Goal: Entertainment & Leisure: Consume media (video, audio)

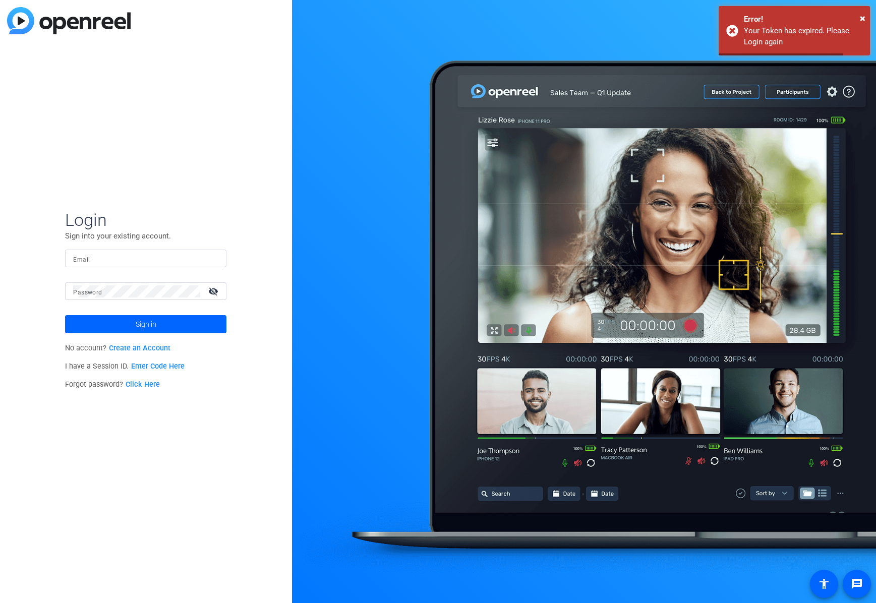
click at [151, 263] on input "Email" at bounding box center [145, 259] width 145 height 12
type input "[PERSON_NAME][EMAIL_ADDRESS][DOMAIN_NAME]"
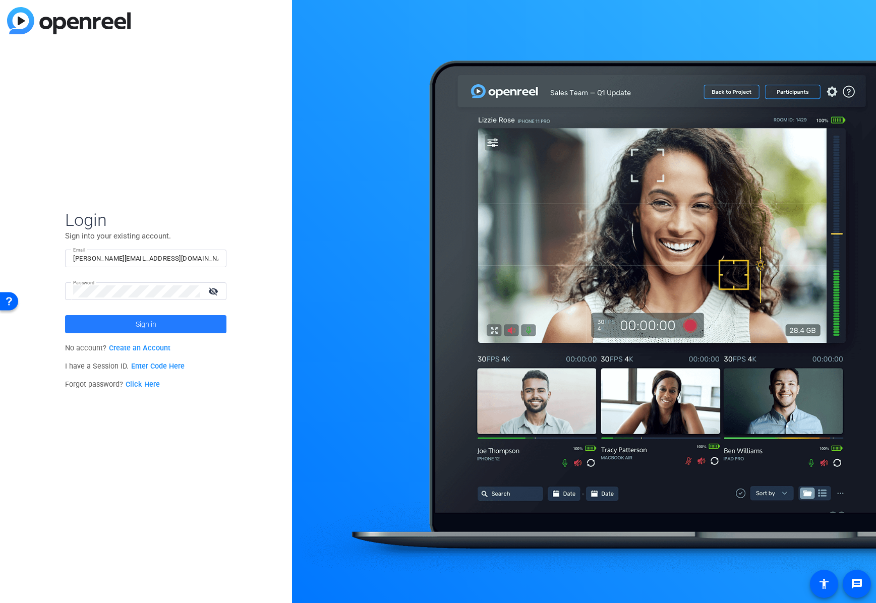
click at [139, 324] on span "Sign in" at bounding box center [146, 324] width 21 height 25
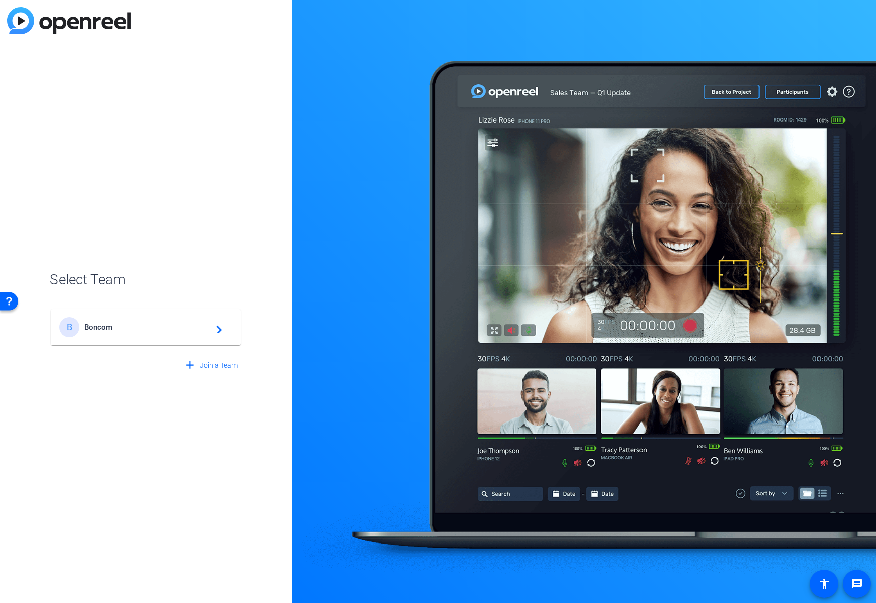
click at [139, 323] on span "Boncom" at bounding box center [147, 327] width 126 height 9
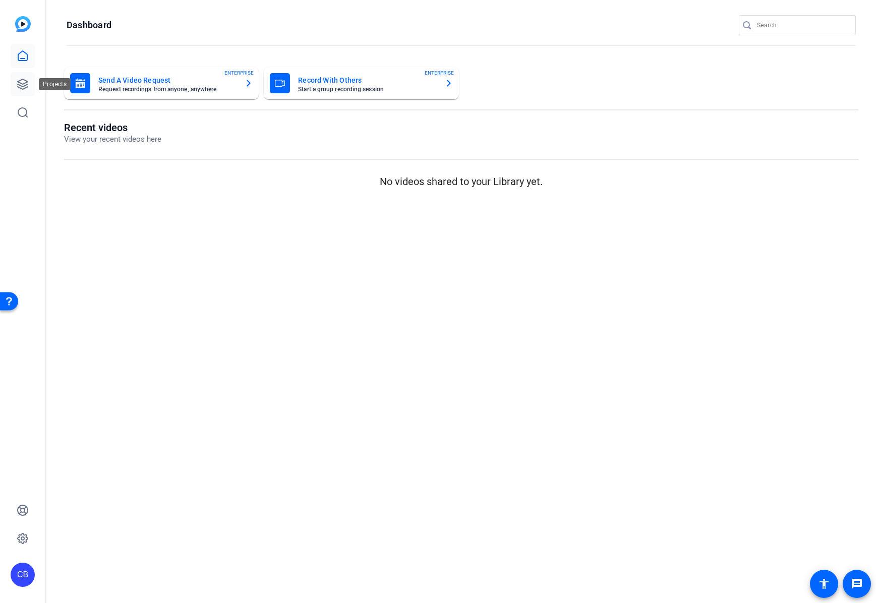
click at [25, 86] on icon at bounding box center [23, 84] width 10 height 10
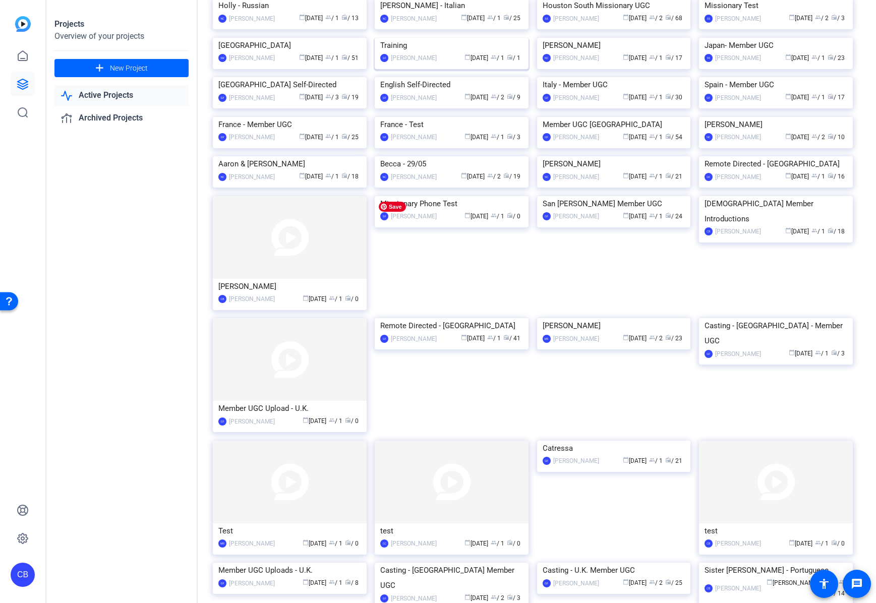
scroll to position [90, 0]
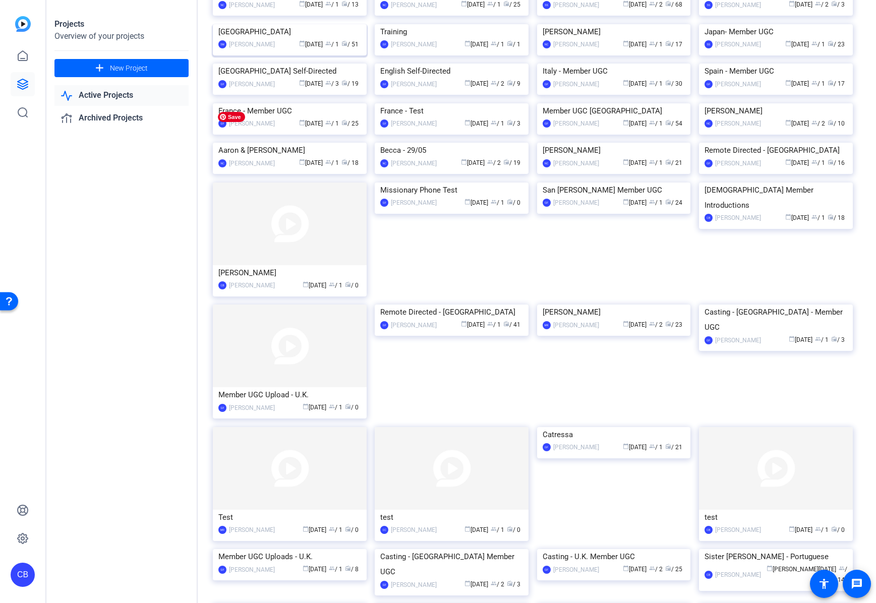
click at [320, 24] on img at bounding box center [290, 24] width 154 height 0
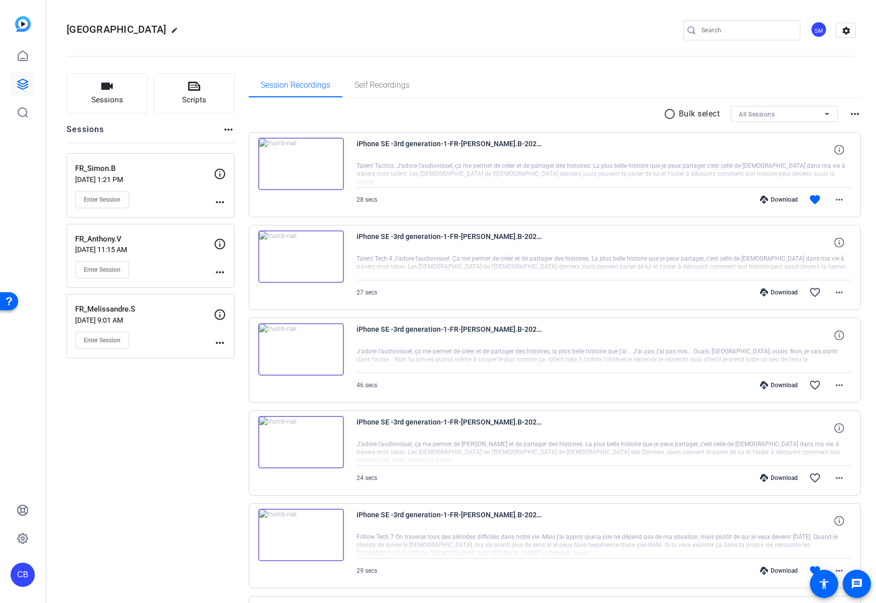
click at [122, 315] on p "FR_Melissandre.S" at bounding box center [144, 310] width 139 height 12
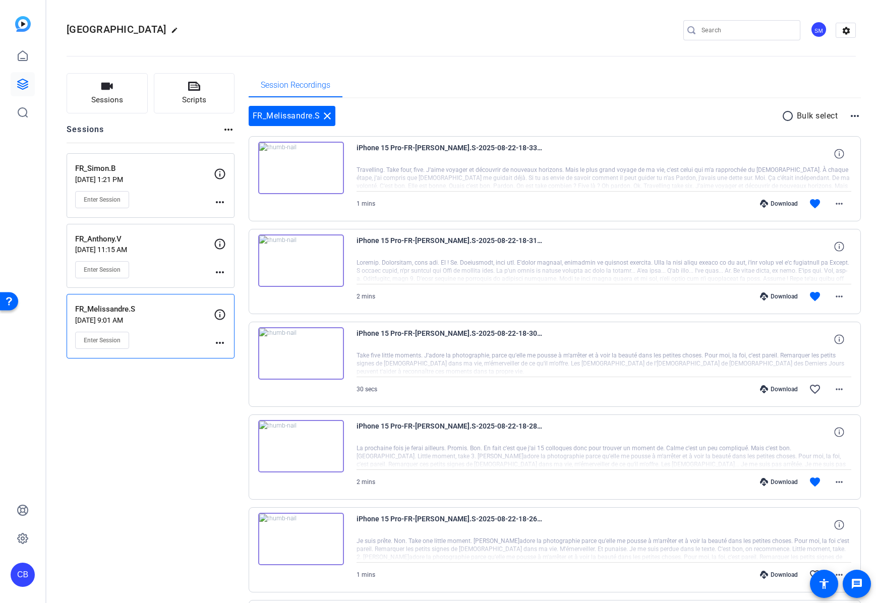
click at [300, 168] on img at bounding box center [301, 168] width 86 height 52
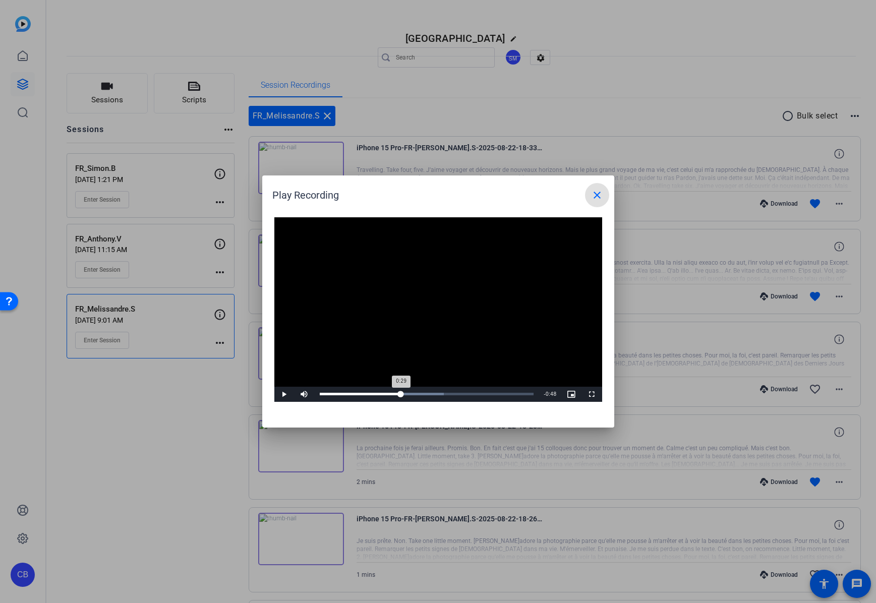
click at [401, 389] on div "Loaded : 57.97% 0:29 0:29" at bounding box center [427, 394] width 224 height 15
click at [595, 196] on mat-icon "close" at bounding box center [597, 195] width 12 height 12
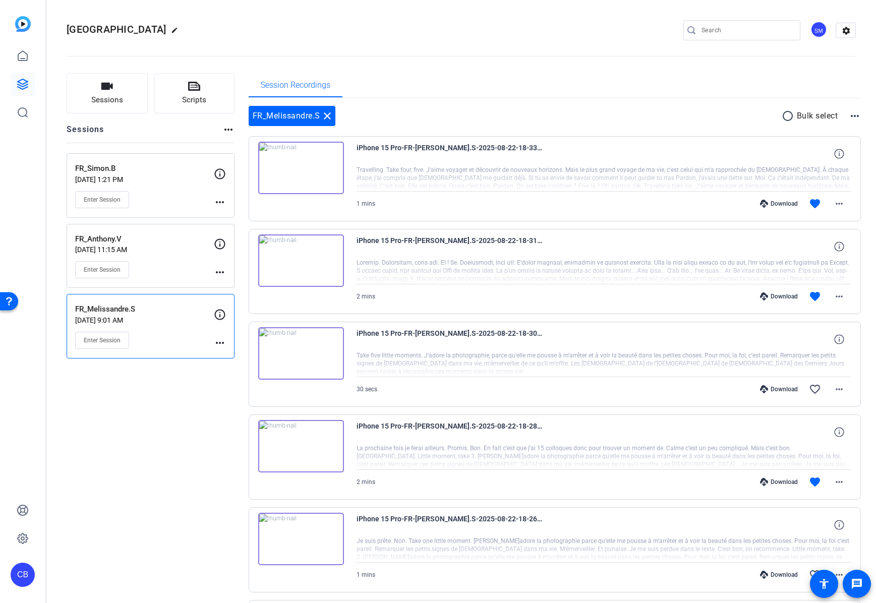
click at [303, 170] on img at bounding box center [301, 168] width 86 height 52
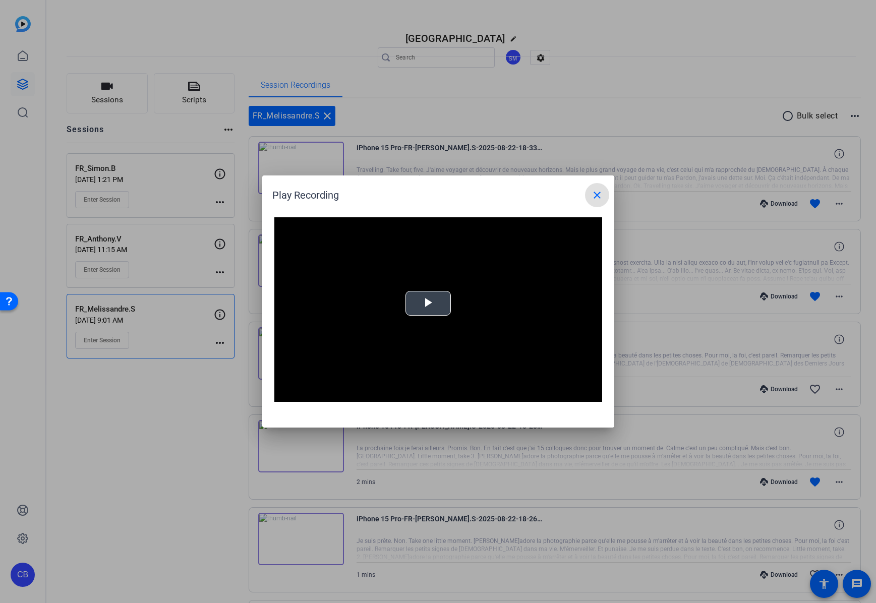
click at [427, 296] on video "Video Player" at bounding box center [438, 309] width 328 height 185
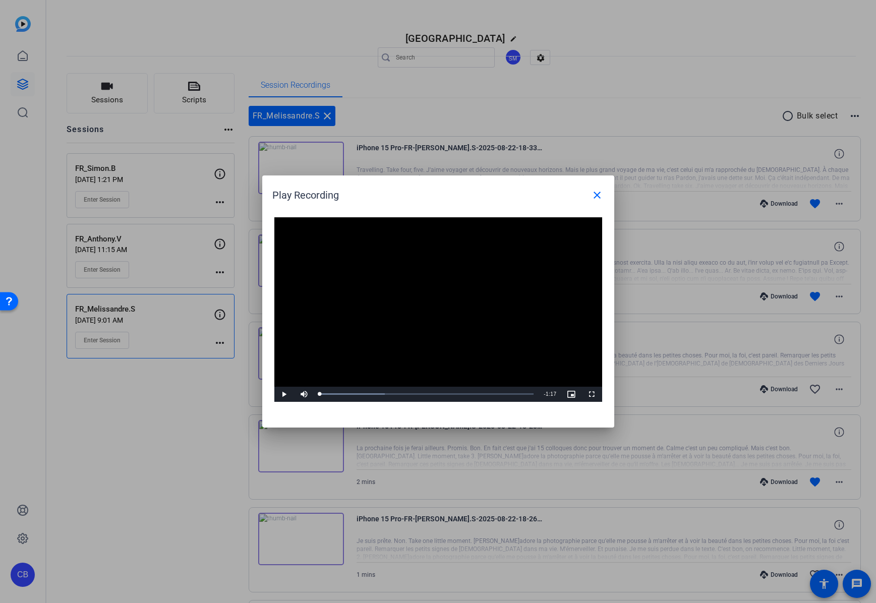
click at [427, 296] on video "Video Player" at bounding box center [438, 309] width 328 height 185
click at [591, 193] on mat-icon "close" at bounding box center [597, 195] width 12 height 12
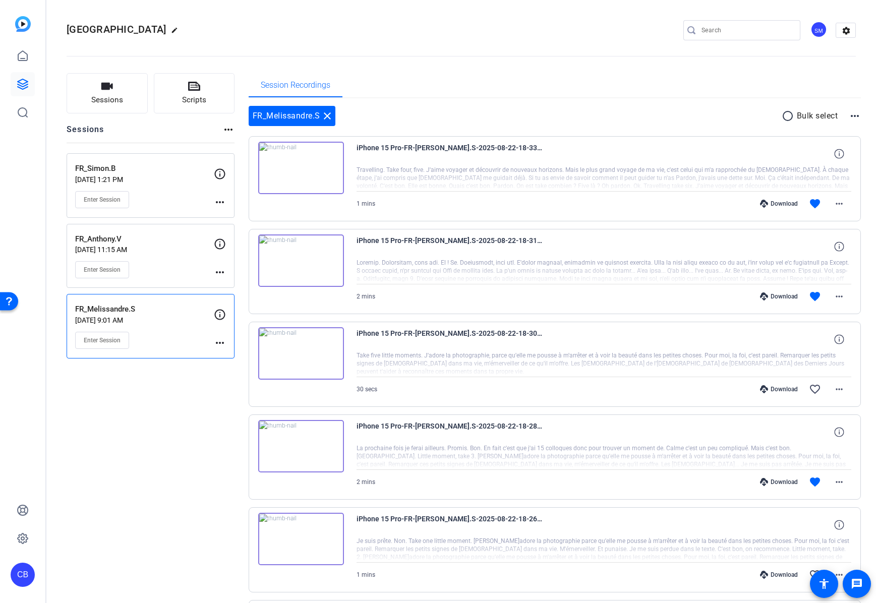
click at [304, 161] on img at bounding box center [301, 168] width 86 height 52
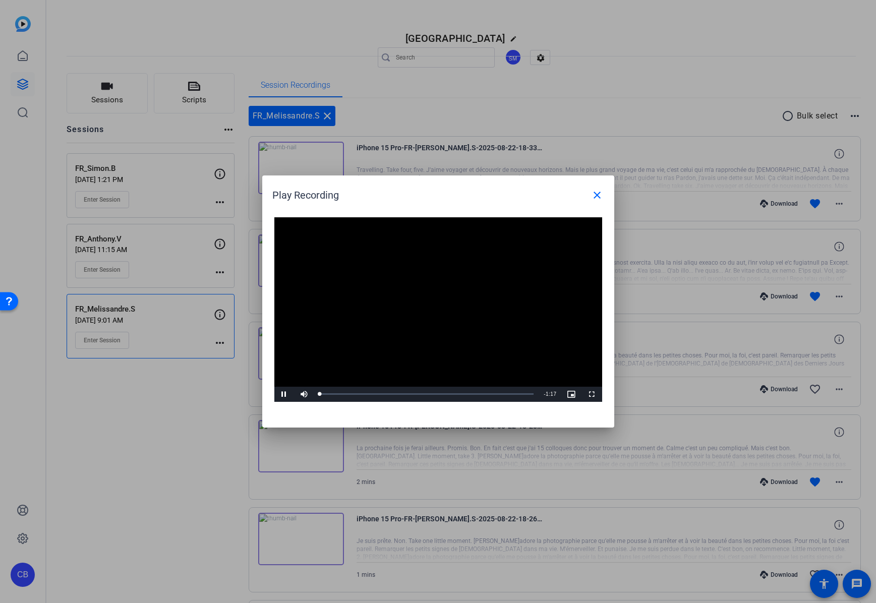
click at [427, 308] on video "Video Player" at bounding box center [438, 309] width 328 height 185
click at [395, 393] on div "Loaded : 30.62% 0:27 0:01" at bounding box center [427, 394] width 214 height 3
click at [438, 391] on div "Loaded : 57.70% 0:43 0:30" at bounding box center [427, 394] width 224 height 15
click at [463, 392] on div "Loaded : 84.12% 0:52 0:45" at bounding box center [427, 394] width 224 height 15
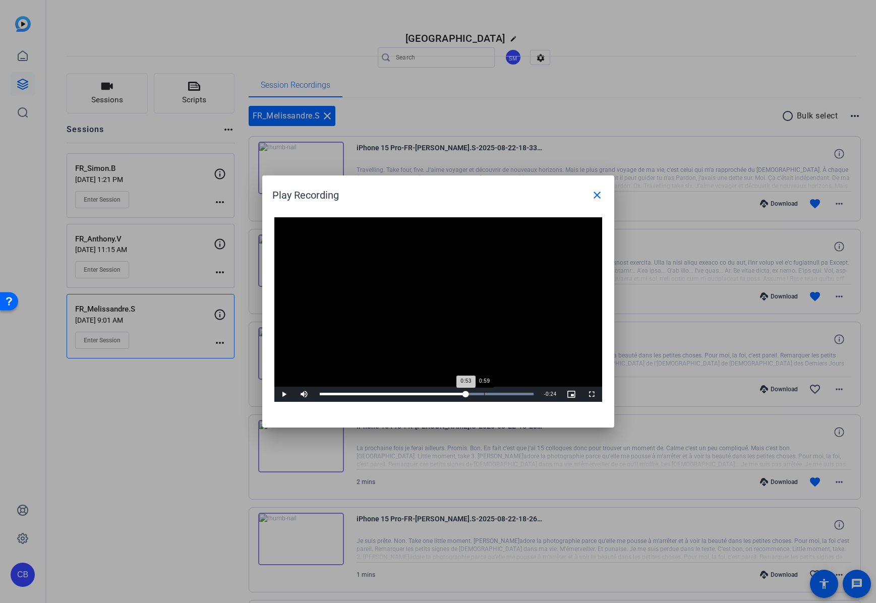
click at [484, 394] on div "Loaded : 100.00% 0:59 0:53" at bounding box center [427, 394] width 214 height 3
click at [598, 195] on mat-icon "close" at bounding box center [597, 195] width 12 height 12
